Goal: Transaction & Acquisition: Purchase product/service

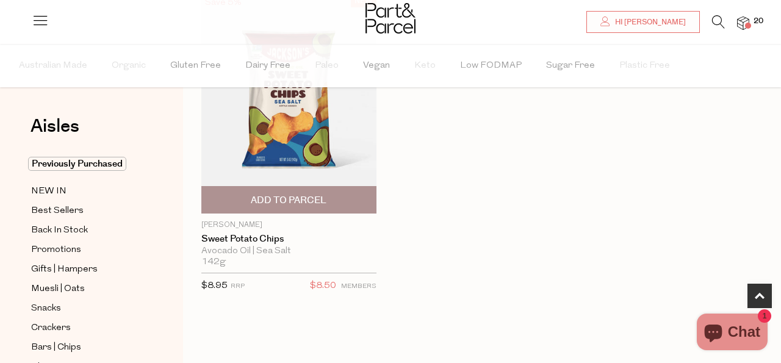
scroll to position [214, 0]
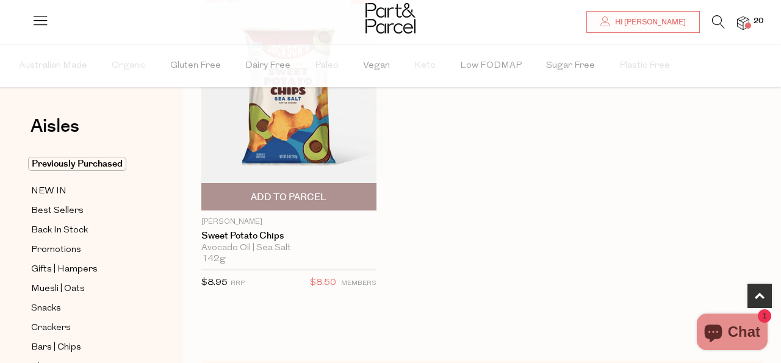
click at [306, 194] on span "Add To Parcel" at bounding box center [289, 197] width 76 height 13
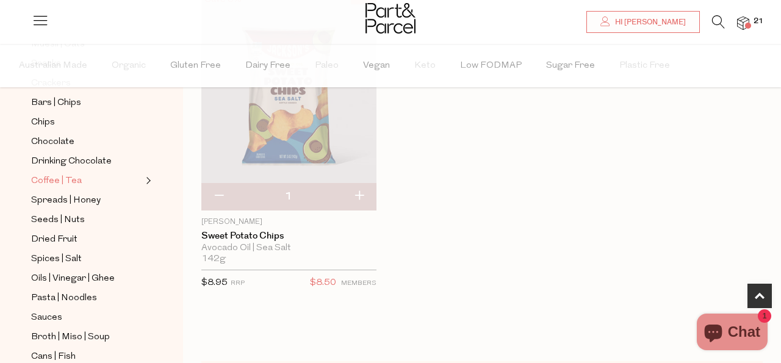
scroll to position [261, 0]
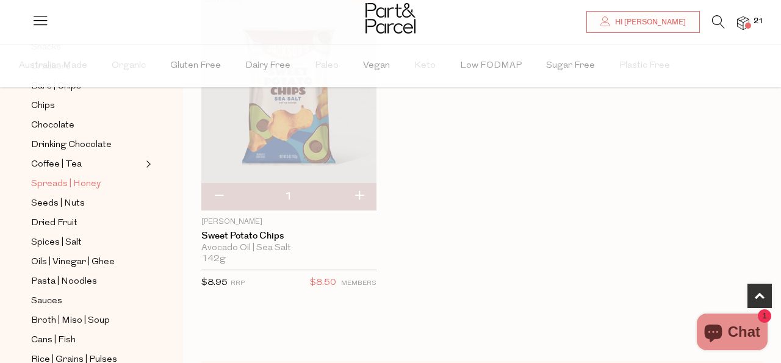
click at [72, 183] on span "Spreads | Honey" at bounding box center [66, 184] width 70 height 15
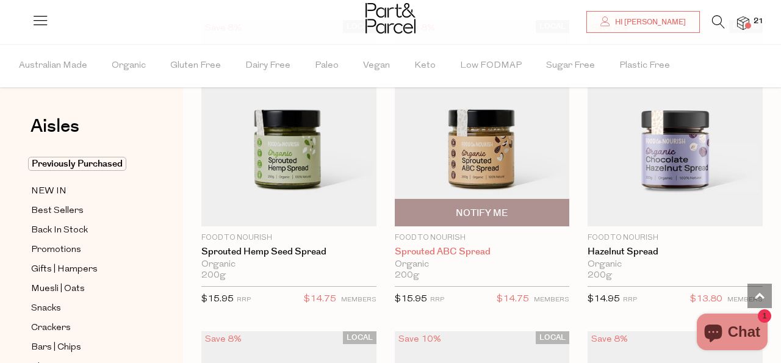
scroll to position [3552, 0]
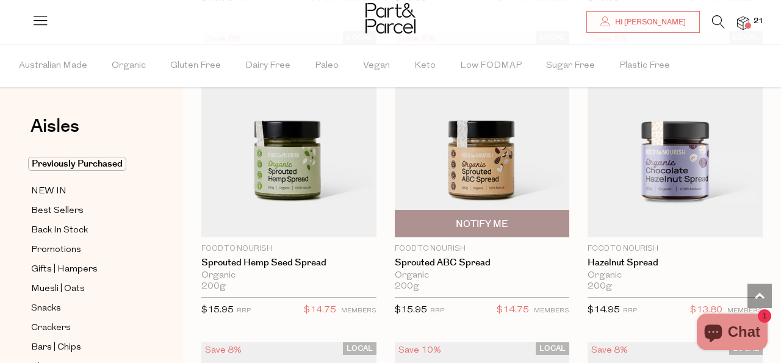
click at [503, 165] on img at bounding box center [482, 134] width 175 height 206
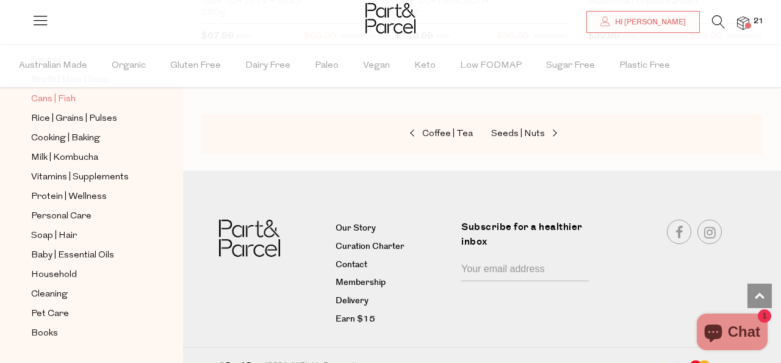
scroll to position [505, 0]
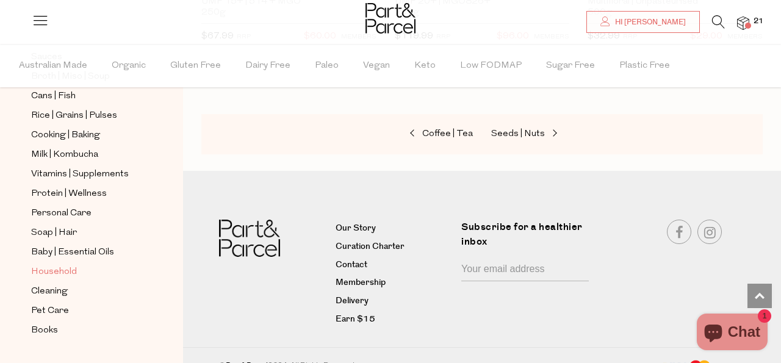
click at [60, 270] on span "Household" at bounding box center [54, 272] width 46 height 15
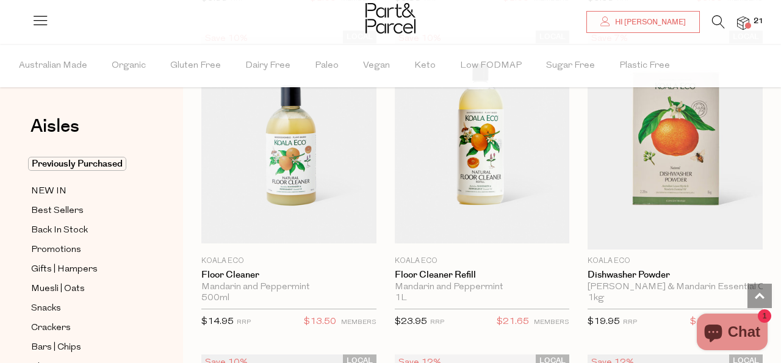
scroll to position [2620, 0]
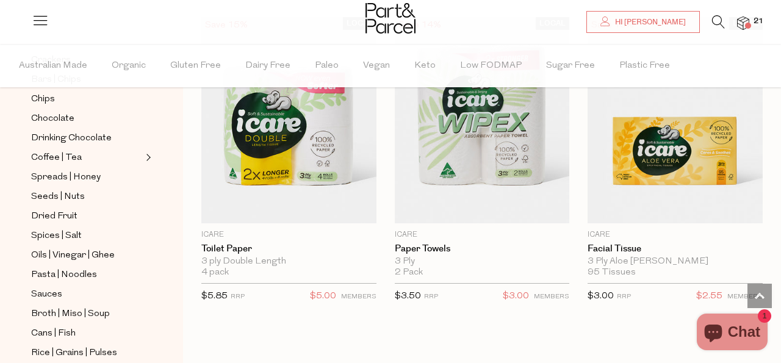
scroll to position [533, 0]
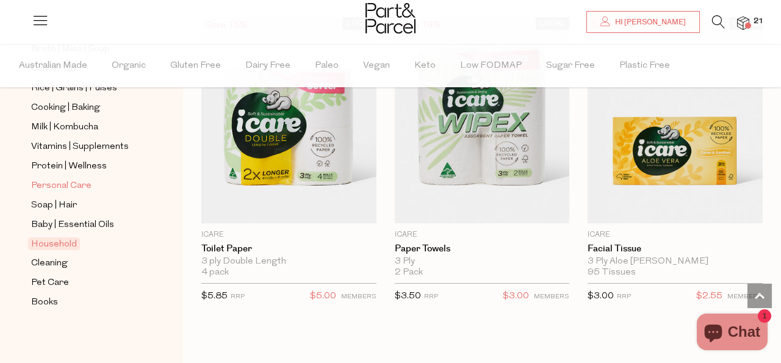
click at [73, 184] on span "Personal Care" at bounding box center [61, 186] width 60 height 15
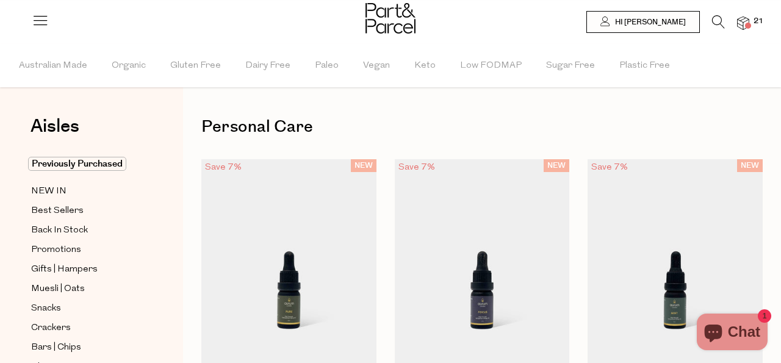
click at [741, 20] on img at bounding box center [743, 23] width 12 height 14
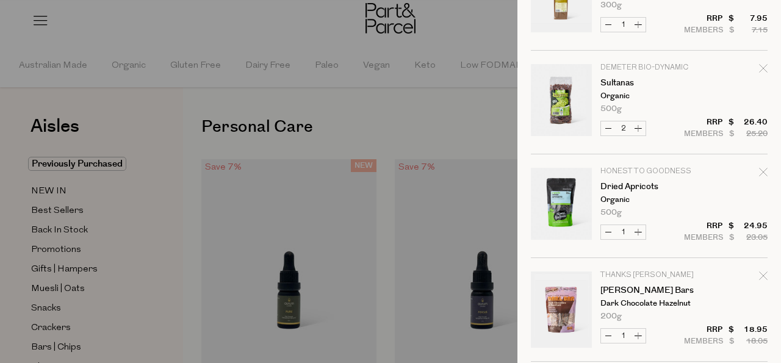
scroll to position [186, 0]
click at [765, 171] on icon "Remove Dried Apricots" at bounding box center [763, 173] width 9 height 9
type input "Add Membership"
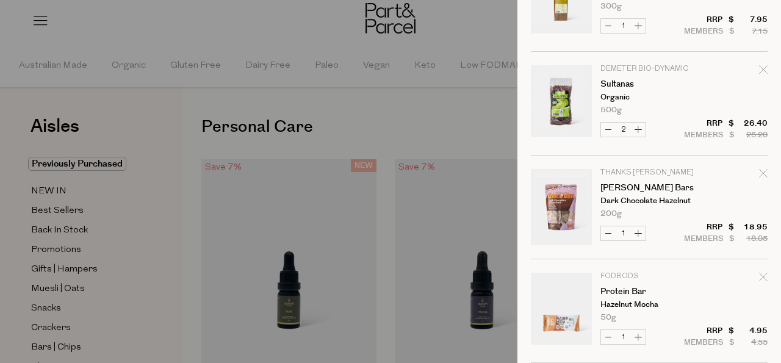
scroll to position [0, 0]
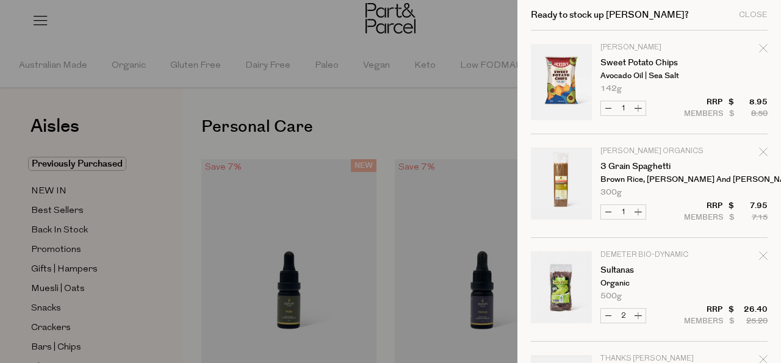
click at [641, 209] on button "Increase 3 Grain Spaghetti" at bounding box center [638, 212] width 15 height 14
type input "2"
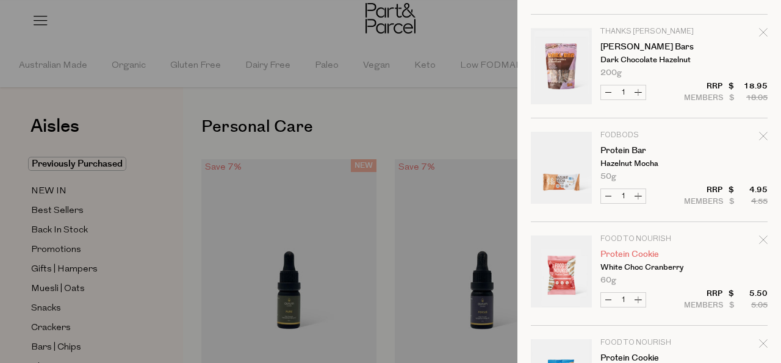
scroll to position [328, 0]
click at [759, 236] on icon "Remove Protein Cookie" at bounding box center [763, 238] width 9 height 9
type input "Add Membership"
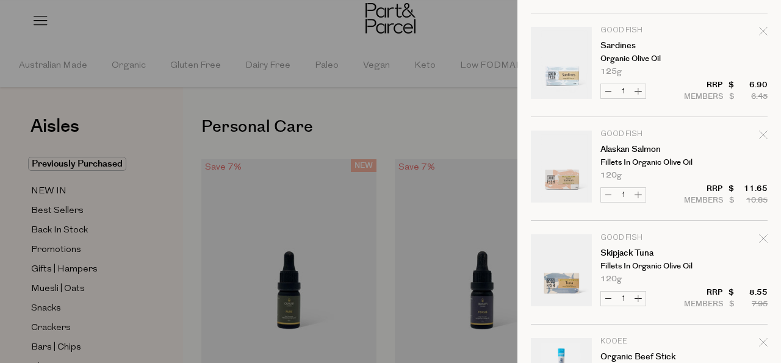
scroll to position [1258, 0]
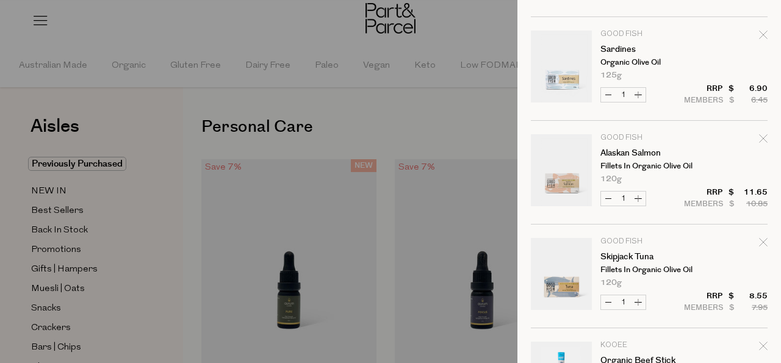
click at [608, 198] on button "Decrease Alaskan Salmon" at bounding box center [608, 199] width 15 height 14
type input "0"
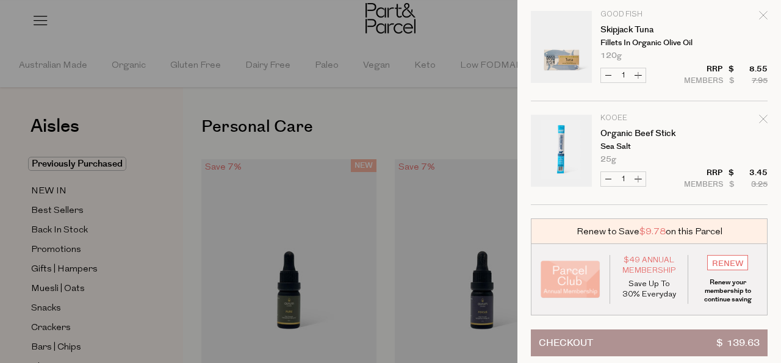
scroll to position [1389, 0]
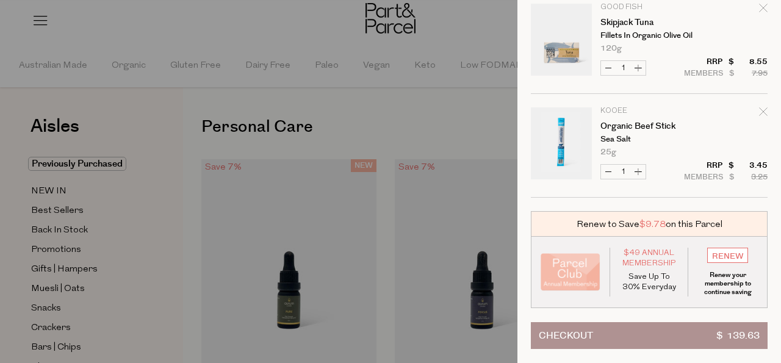
click at [722, 334] on span "$ 139.63" at bounding box center [737, 336] width 43 height 26
